Goal: Transaction & Acquisition: Purchase product/service

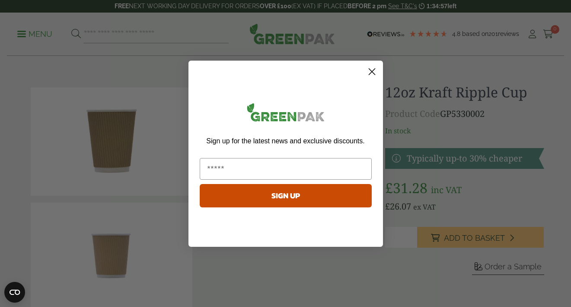
click at [372, 71] on icon "Close dialog" at bounding box center [372, 71] width 6 height 6
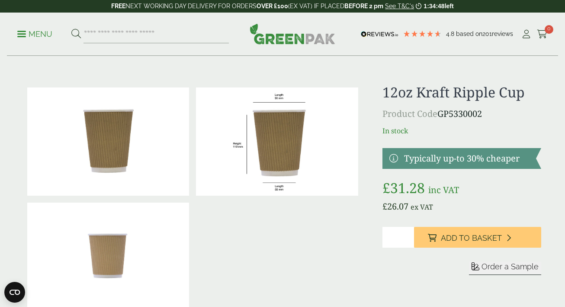
drag, startPoint x: 400, startPoint y: 240, endPoint x: 383, endPoint y: 232, distance: 18.4
click at [383, 232] on input "*" at bounding box center [398, 237] width 32 height 21
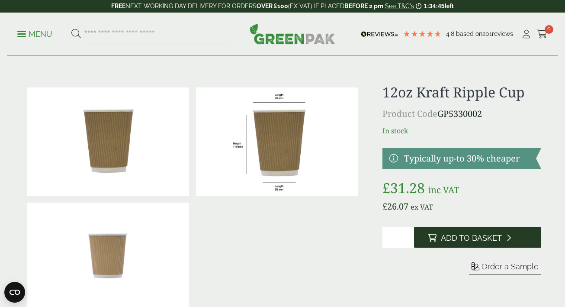
type input "*"
click at [502, 233] on button "Add to Basket" at bounding box center [477, 237] width 127 height 21
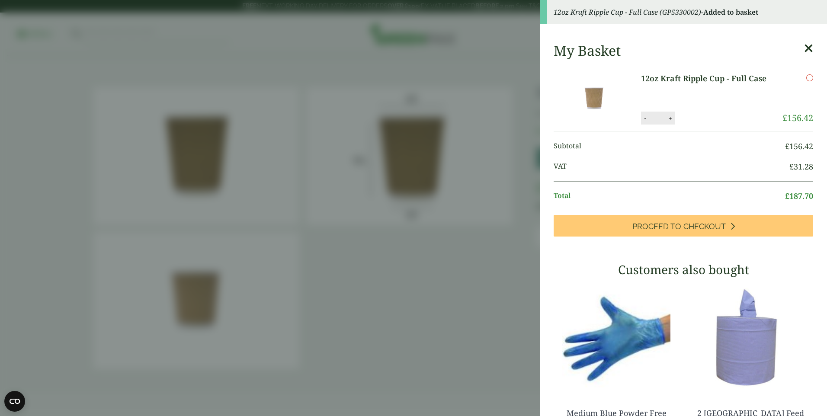
click at [468, 117] on aside "12oz Kraft Ripple Cup - Full Case (GP5330002) - Added to basket My Basket 12oz …" at bounding box center [413, 208] width 827 height 416
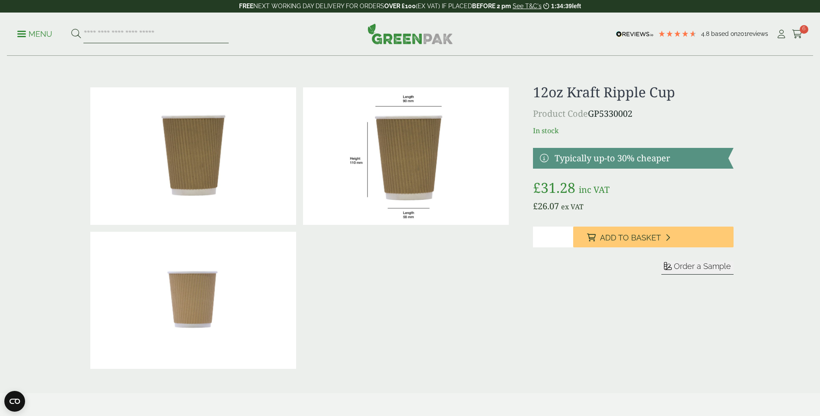
click at [183, 35] on input "search" at bounding box center [155, 34] width 145 height 18
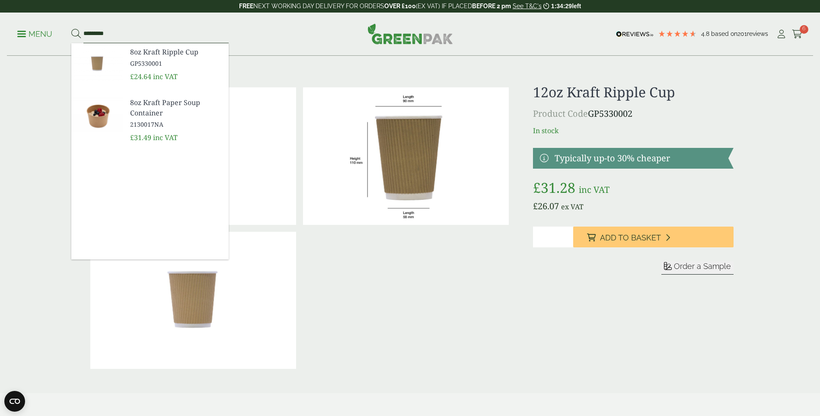
type input "*********"
click at [184, 53] on span "8oz Kraft Ripple Cup" at bounding box center [176, 52] width 92 height 10
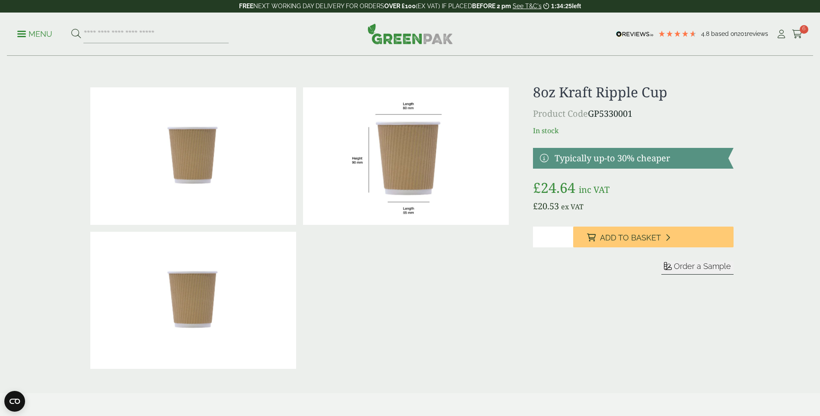
drag, startPoint x: 561, startPoint y: 234, endPoint x: 528, endPoint y: 232, distance: 33.8
click at [528, 232] on div "£" at bounding box center [410, 228] width 657 height 288
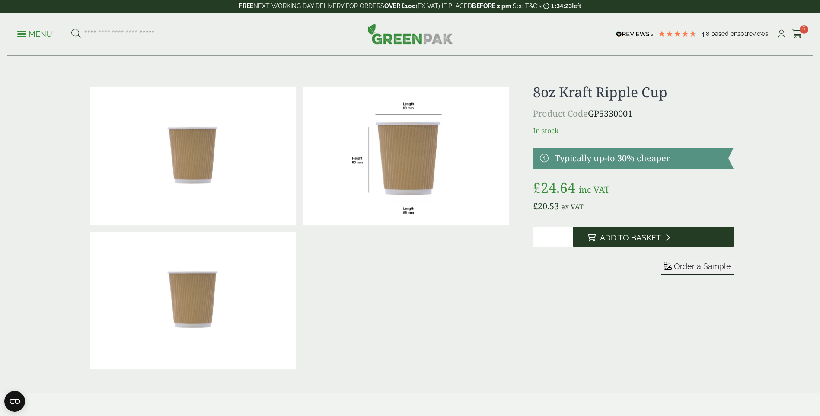
type input "*"
click at [657, 233] on span "Add to Basket" at bounding box center [630, 238] width 61 height 10
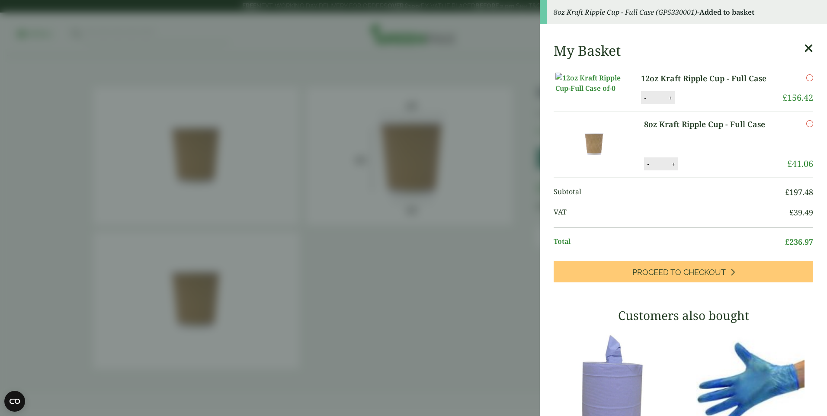
click at [383, 76] on aside "8oz Kraft Ripple Cup - Full Case (GP5330001) - Added to basket My Basket 12oz K…" at bounding box center [413, 208] width 827 height 416
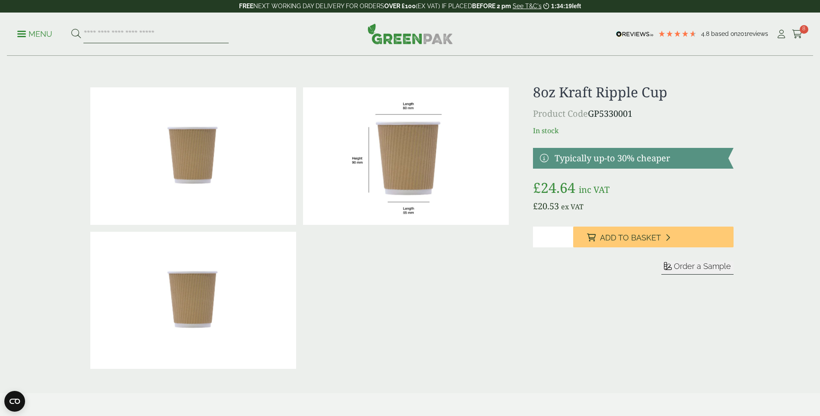
click at [106, 26] on input "search" at bounding box center [155, 34] width 145 height 18
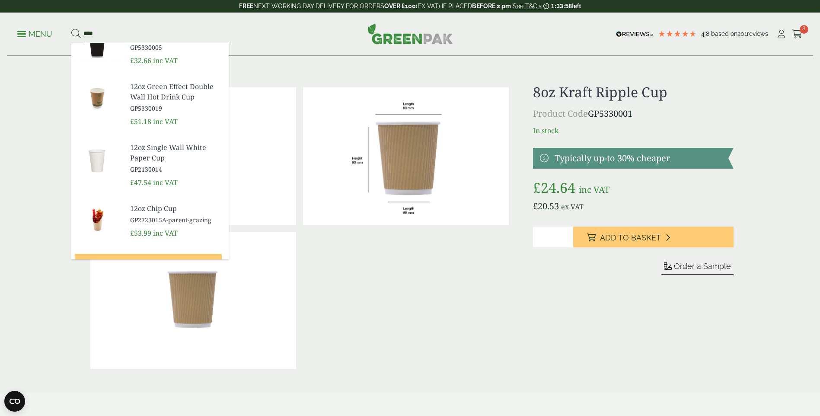
scroll to position [259, 0]
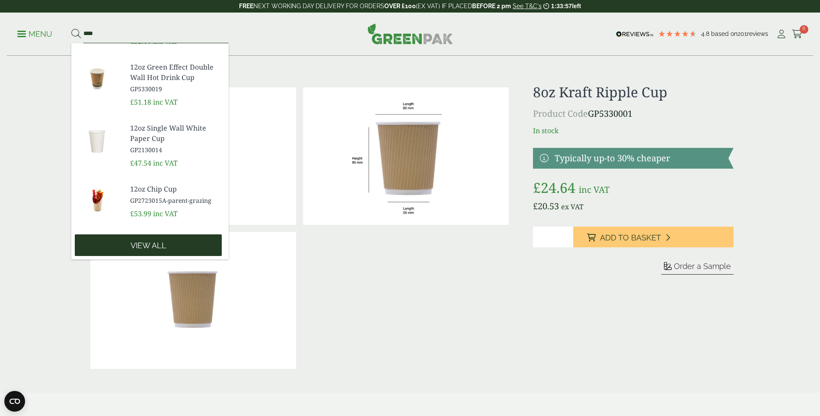
type input "****"
click at [156, 237] on link "View all" at bounding box center [148, 245] width 147 height 22
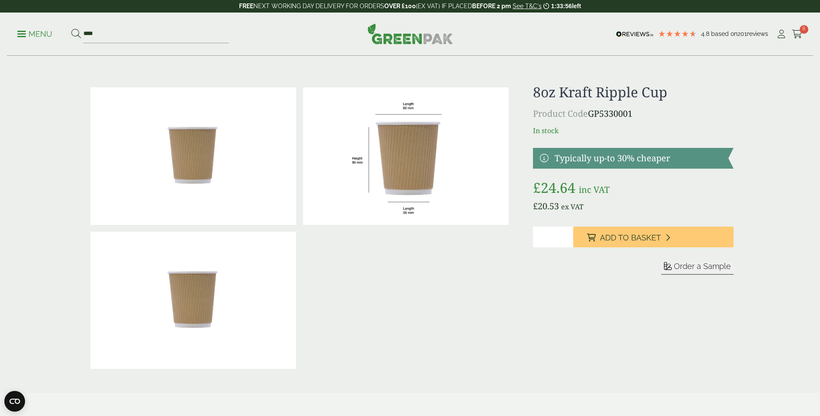
scroll to position [3, 0]
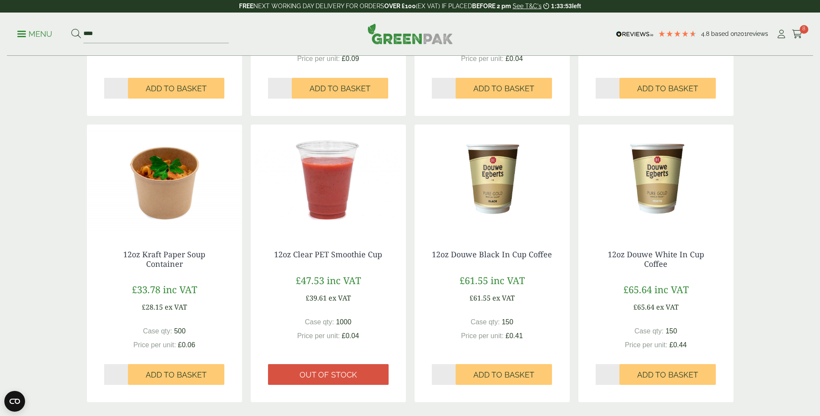
scroll to position [822, 0]
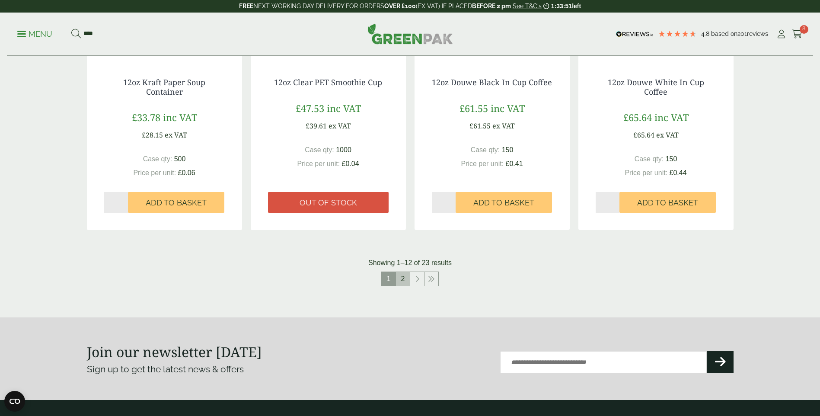
click at [404, 280] on link "2" at bounding box center [403, 279] width 14 height 14
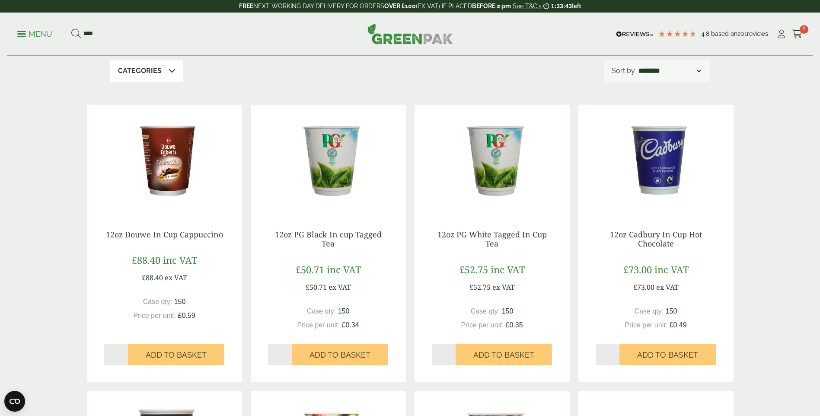
scroll to position [86, 0]
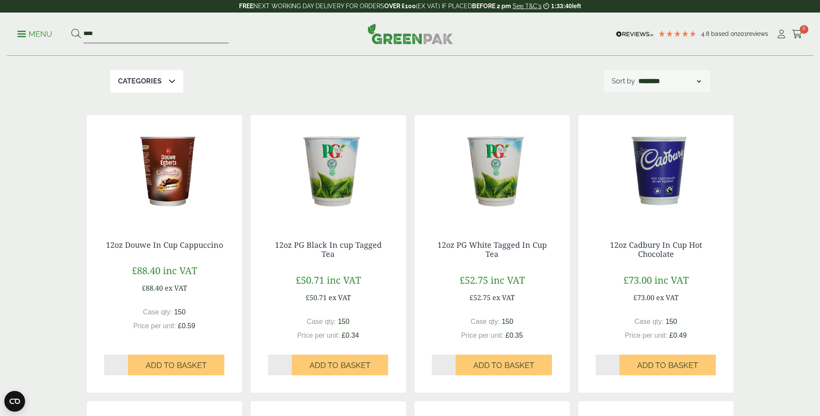
drag, startPoint x: 115, startPoint y: 33, endPoint x: 76, endPoint y: 29, distance: 39.2
click at [76, 29] on form "****" at bounding box center [149, 34] width 157 height 18
type input "***"
click at [71, 29] on button at bounding box center [76, 34] width 10 height 11
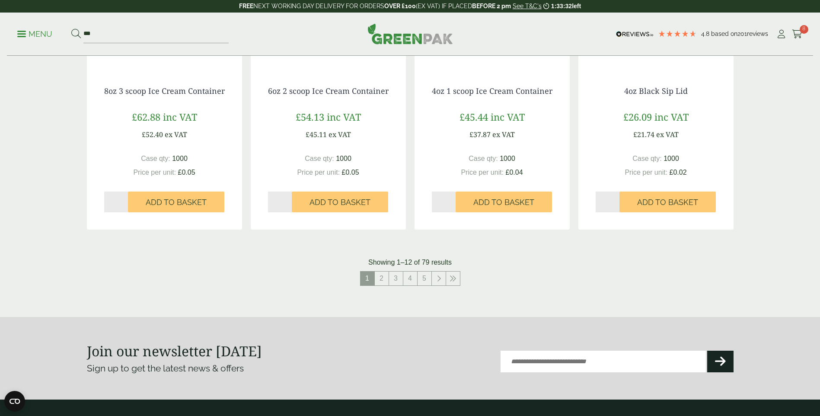
scroll to position [822, 0]
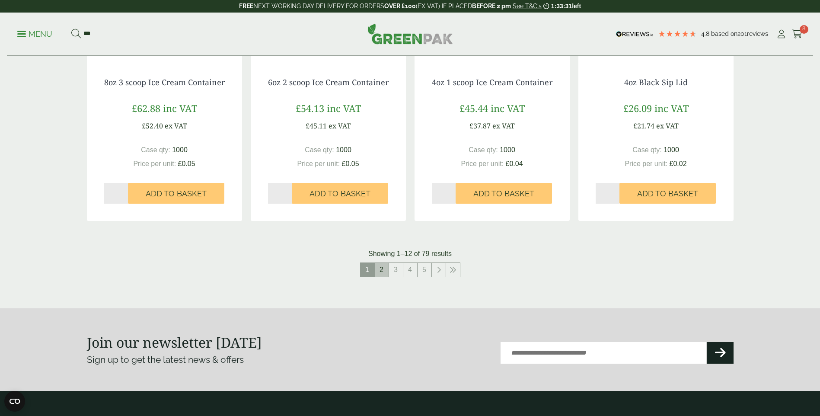
click at [383, 275] on link "2" at bounding box center [382, 270] width 14 height 14
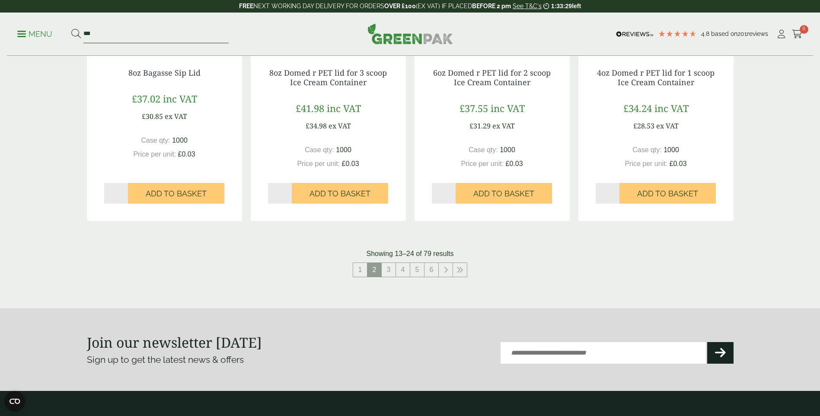
drag, startPoint x: 133, startPoint y: 28, endPoint x: 73, endPoint y: 26, distance: 60.1
click at [73, 26] on form "***" at bounding box center [149, 34] width 157 height 18
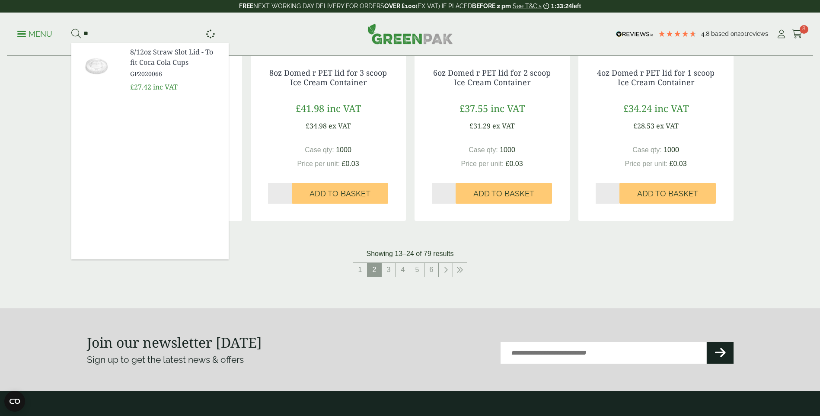
type input "*"
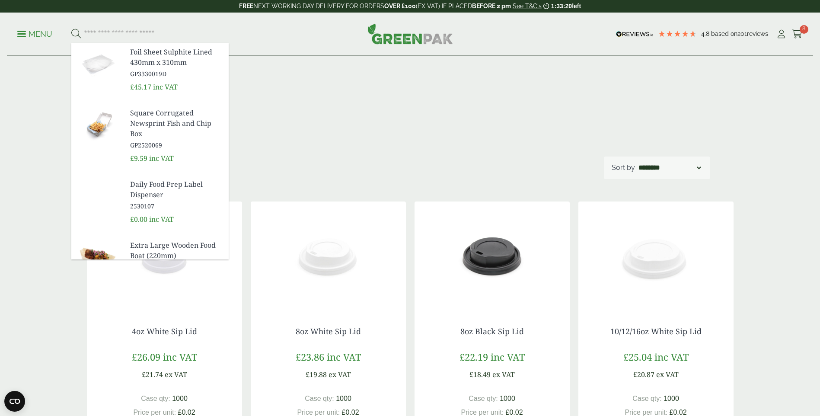
click at [22, 42] on ul "Menu Foil Sheet Sulphite Lined 430mm x 310mm £45.17" at bounding box center [122, 34] width 211 height 18
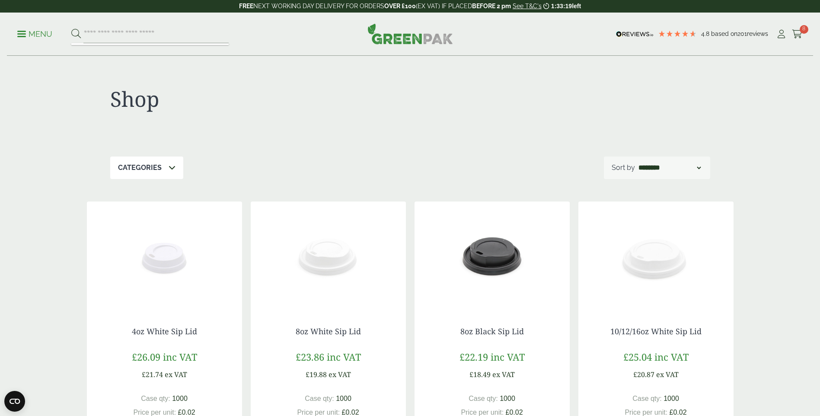
click at [23, 38] on p "Menu" at bounding box center [34, 34] width 35 height 10
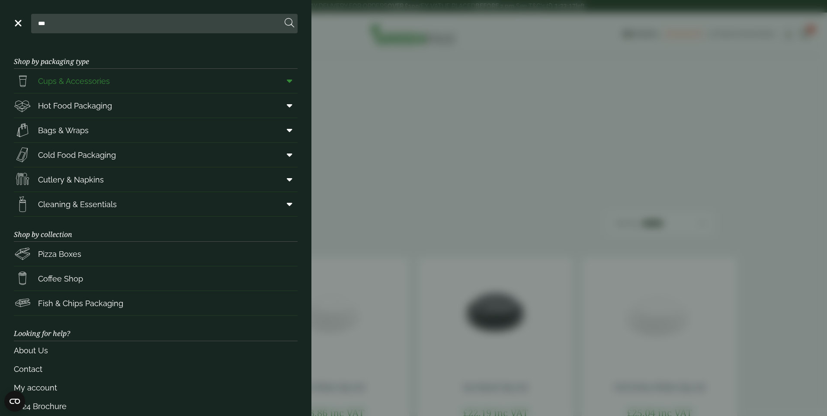
click at [157, 86] on link "Cups & Accessories" at bounding box center [156, 81] width 284 height 24
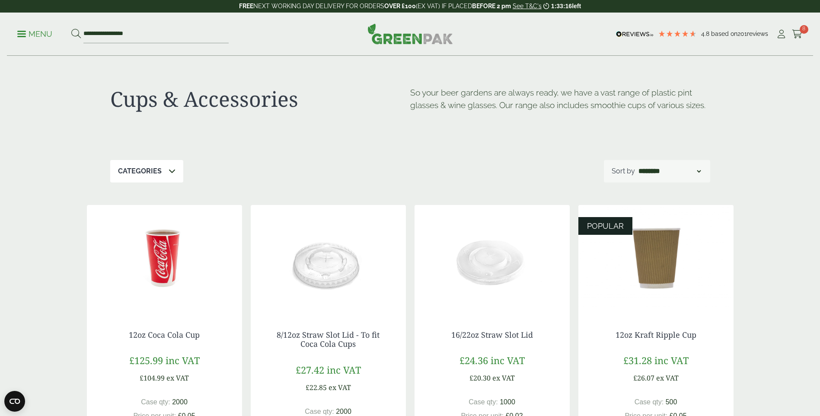
click at [19, 35] on link "Menu" at bounding box center [34, 33] width 35 height 9
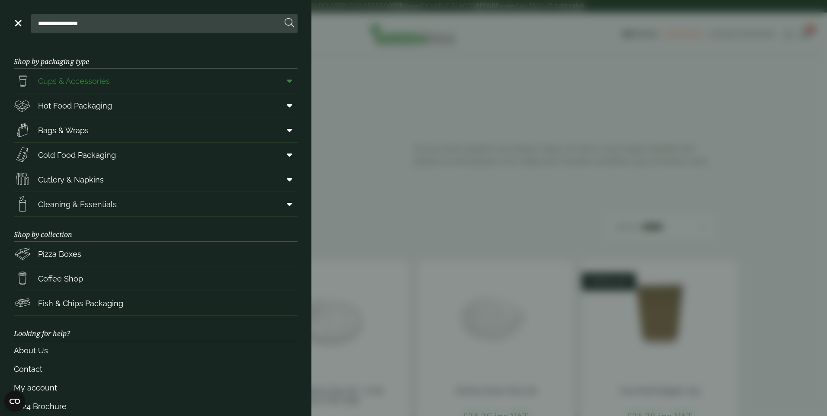
click at [287, 79] on icon at bounding box center [290, 81] width 6 height 9
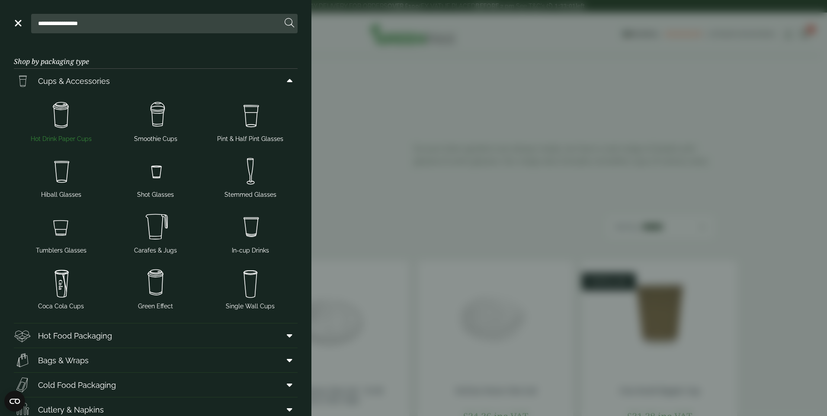
click at [75, 125] on img at bounding box center [61, 115] width 88 height 35
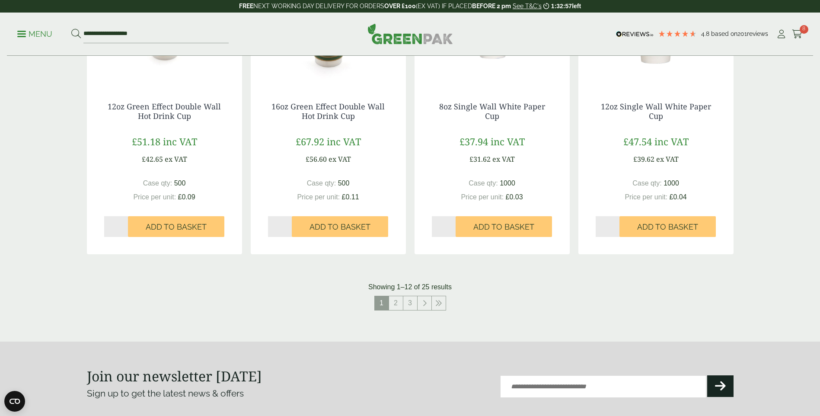
scroll to position [822, 0]
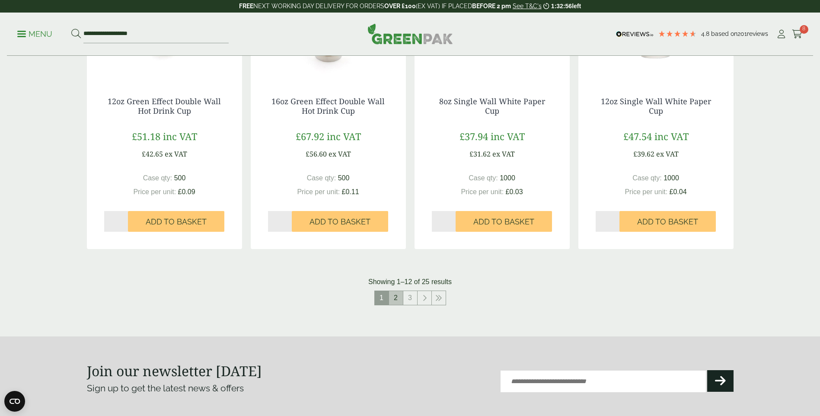
click at [395, 294] on link "2" at bounding box center [396, 298] width 14 height 14
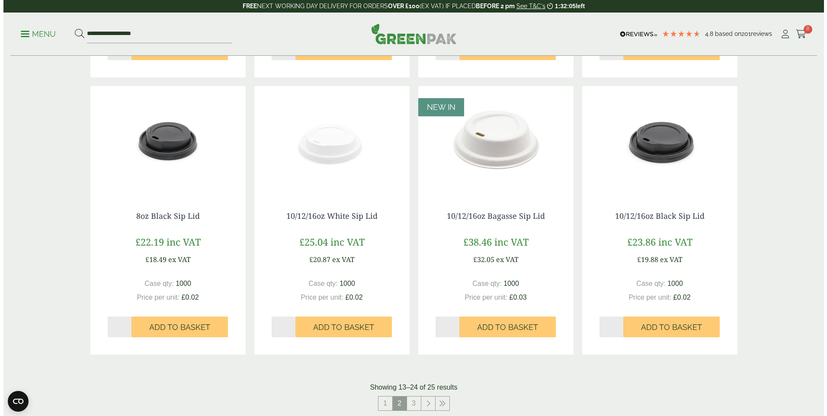
scroll to position [692, 0]
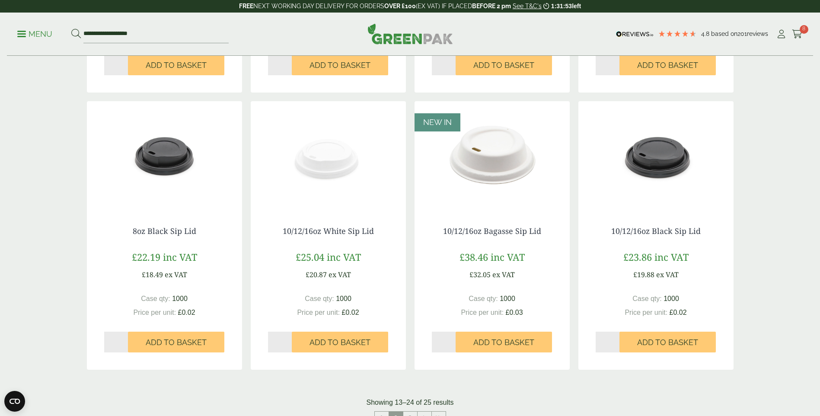
drag, startPoint x: 607, startPoint y: 348, endPoint x: 595, endPoint y: 342, distance: 13.0
click at [595, 342] on div "10/12/16oz Black Sip Lid £23.86 inc VAT £19.88 ex VAT Case qty: 1000 Price per …" at bounding box center [656, 289] width 155 height 160
type input "*"
click at [672, 337] on button "Add to Basket" at bounding box center [668, 342] width 96 height 21
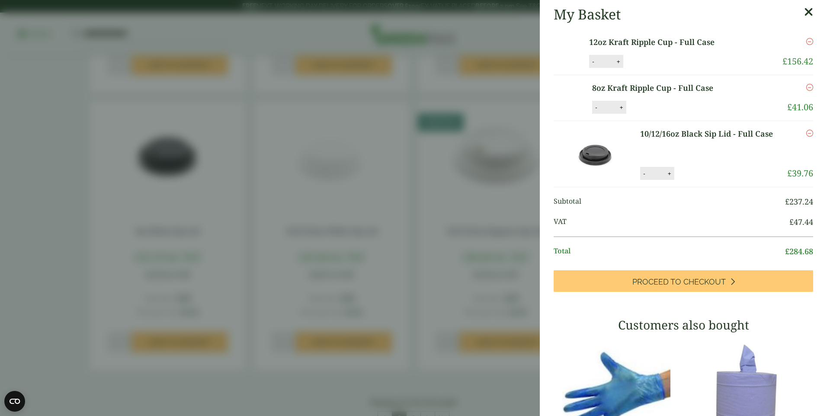
scroll to position [0, 0]
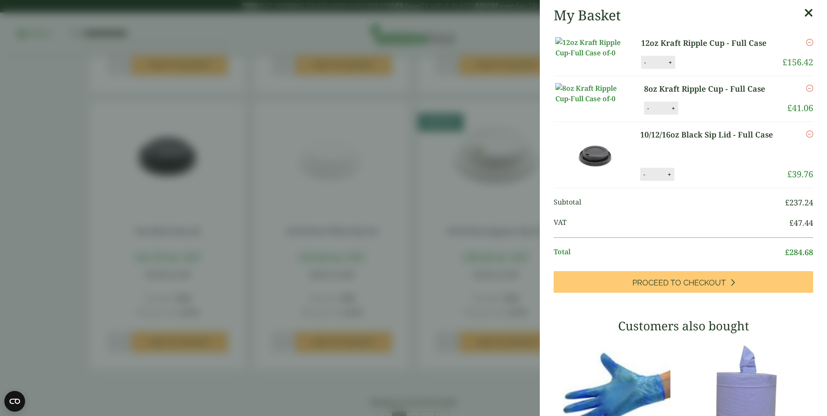
click at [668, 178] on button "+" at bounding box center [669, 174] width 9 height 7
type input "*"
click at [708, 181] on button "Update" at bounding box center [697, 174] width 43 height 13
